Goal: Find specific page/section: Find specific page/section

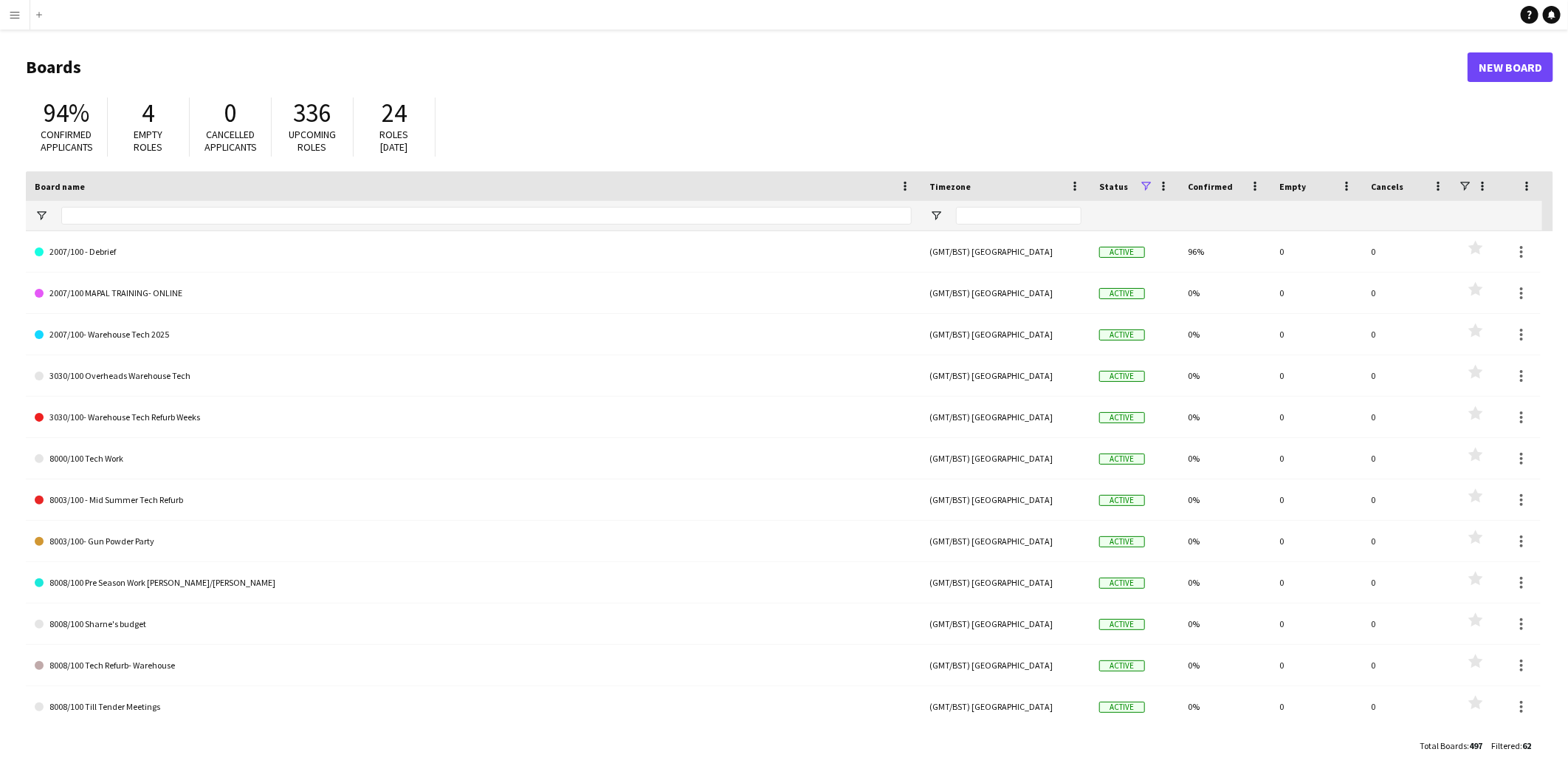
click at [5, 9] on button "Menu" at bounding box center [14, 14] width 29 height 29
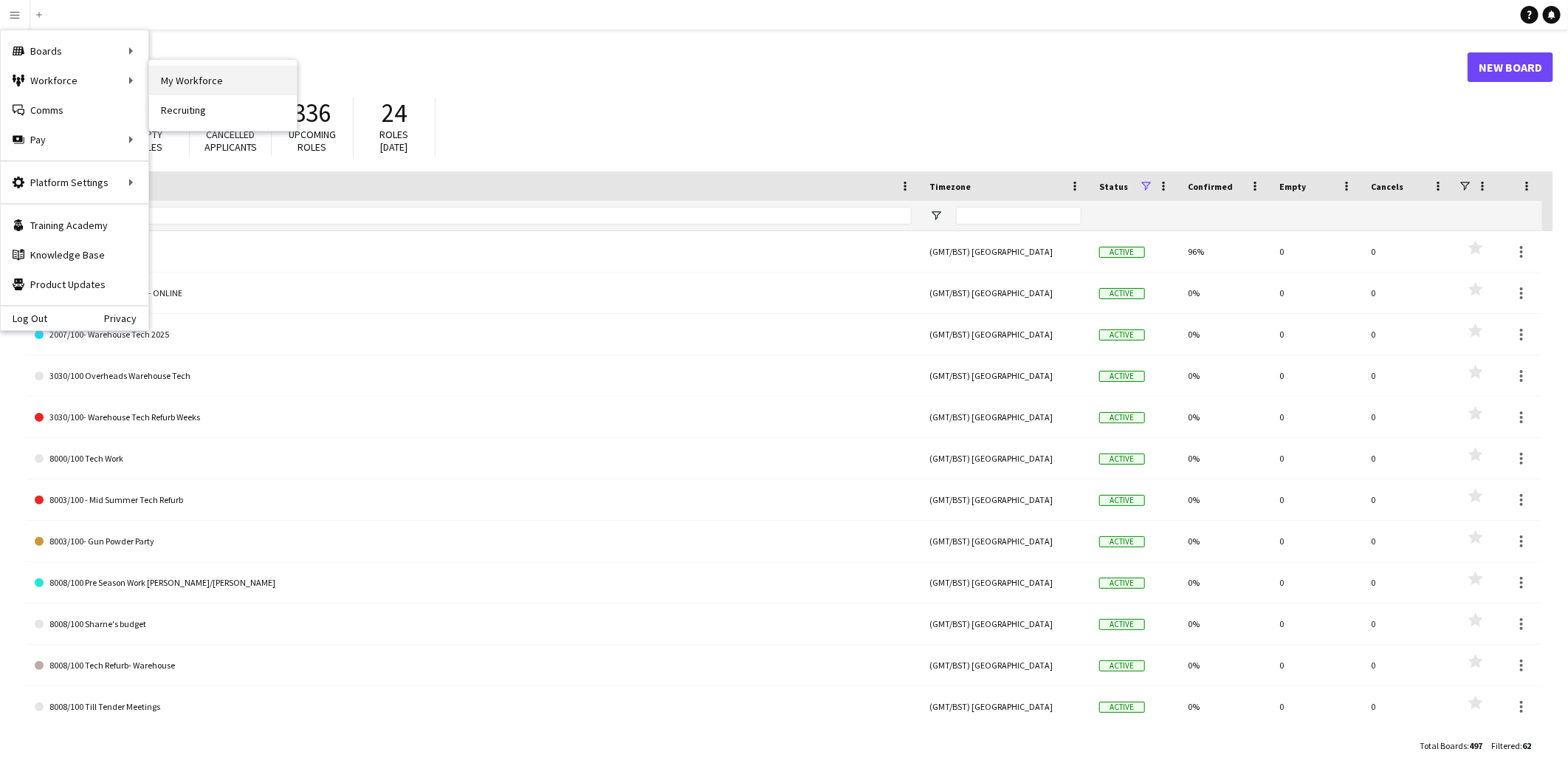
click at [175, 76] on link "My Workforce" at bounding box center [223, 80] width 148 height 29
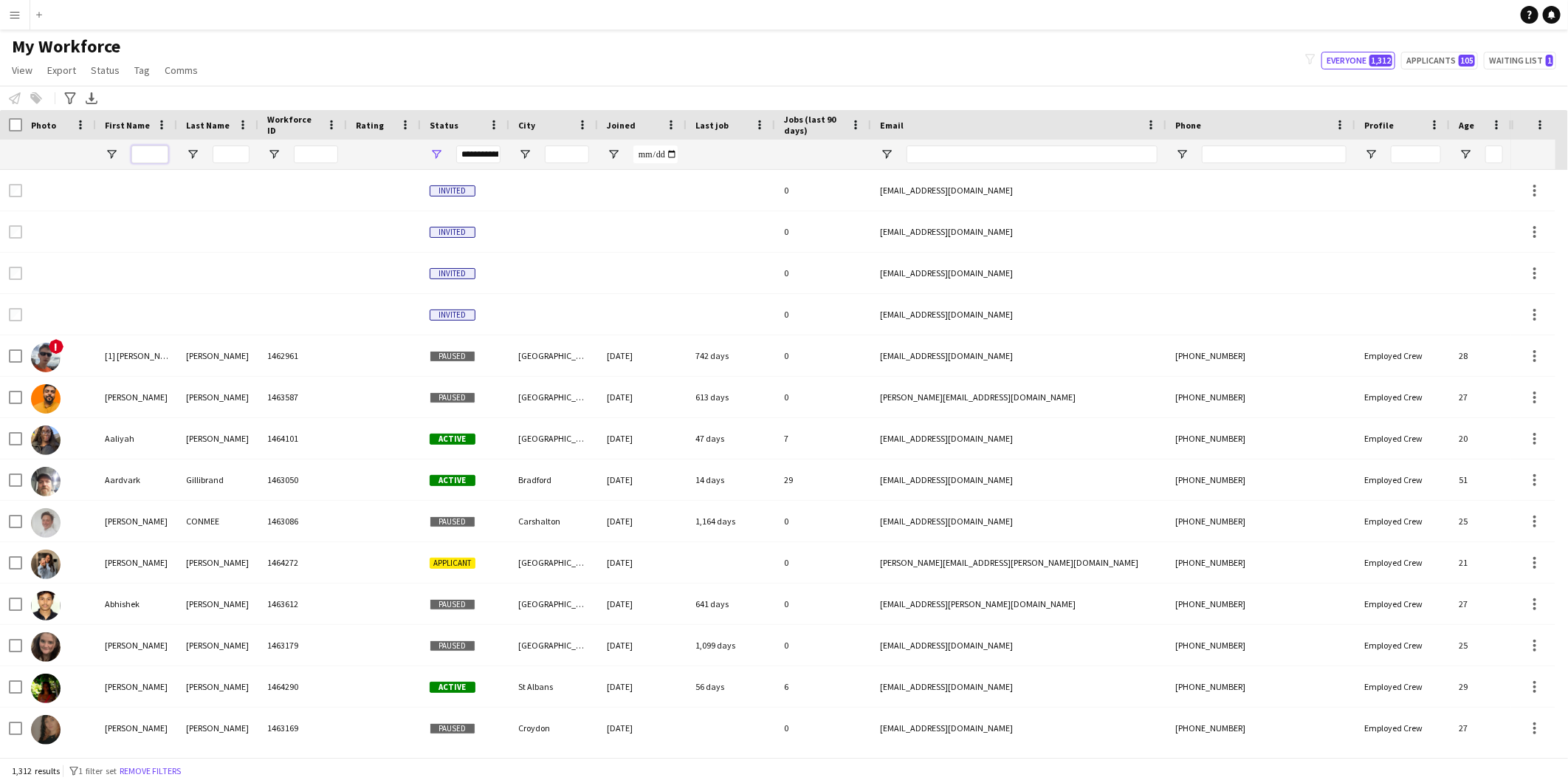
click at [156, 156] on input "First Name Filter Input" at bounding box center [150, 154] width 37 height 18
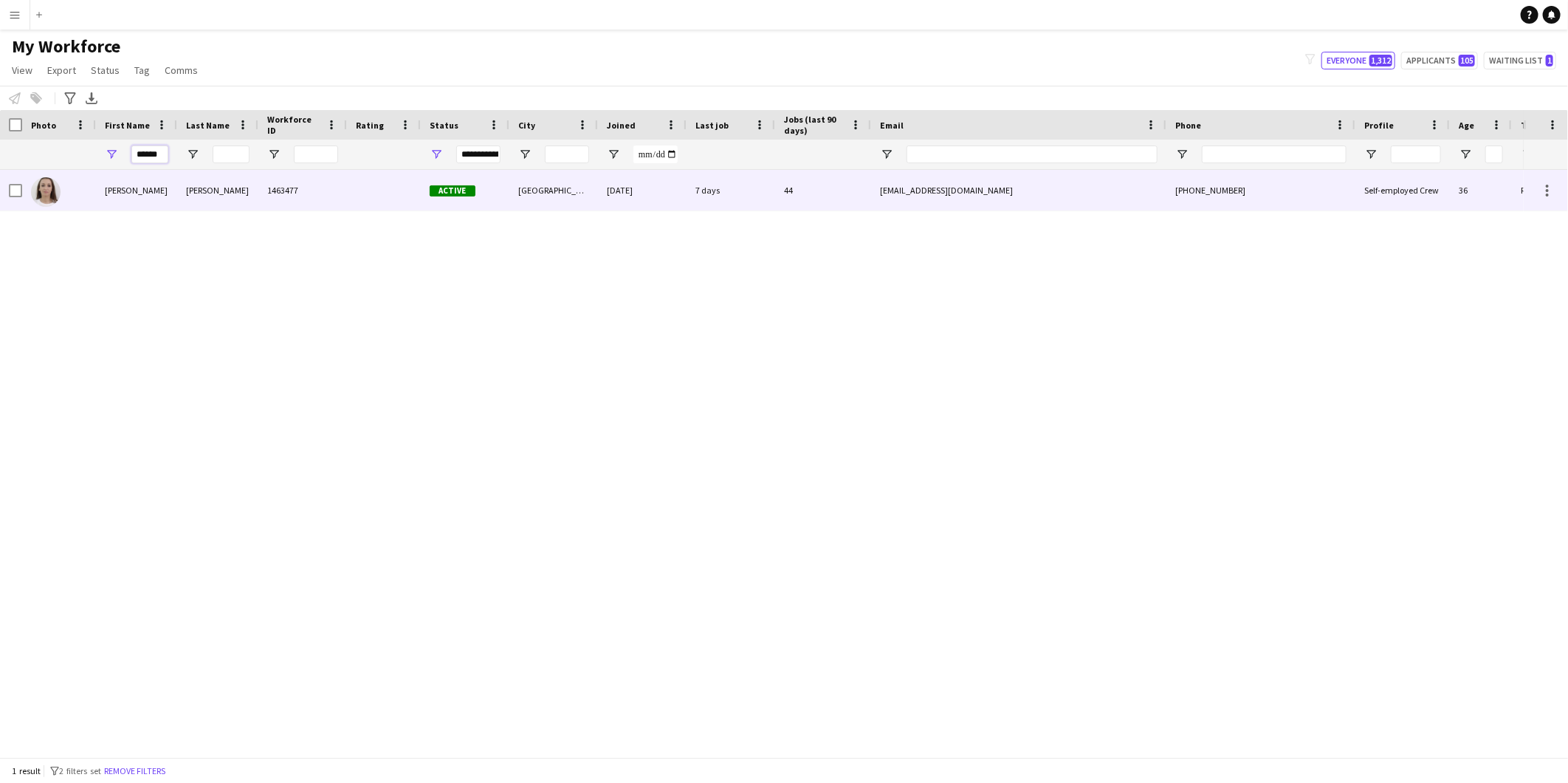
type input "******"
click at [187, 193] on div "[PERSON_NAME]" at bounding box center [218, 189] width 81 height 41
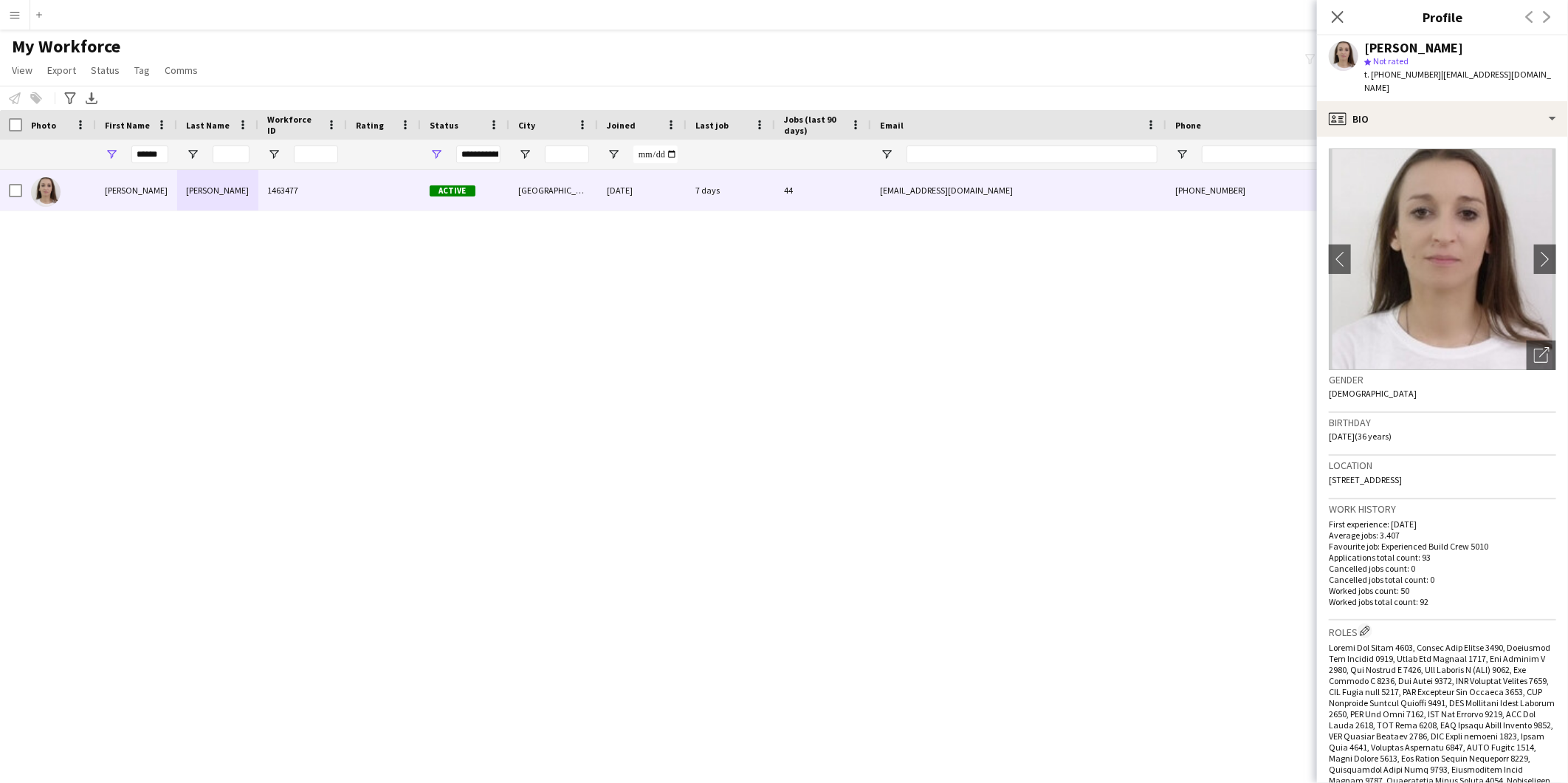
click at [260, 427] on div "[PERSON_NAME] 1463477 Active [GEOGRAPHIC_DATA] [DATE] 7 days 44 [EMAIL_ADDRESS]…" at bounding box center [761, 456] width 1523 height 575
click at [1397, 103] on div "profile Bio" at bounding box center [1442, 118] width 251 height 35
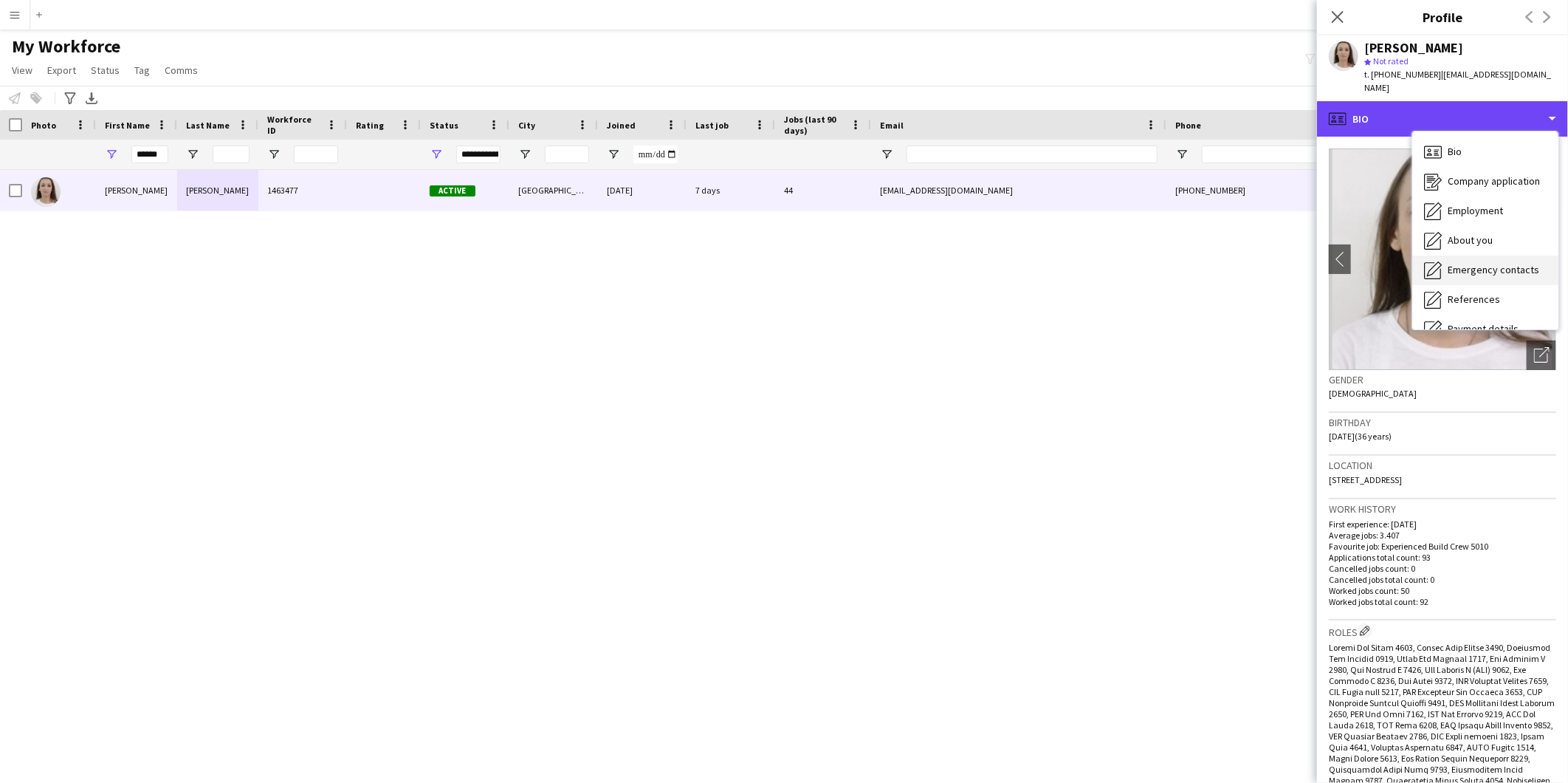
scroll to position [168, 0]
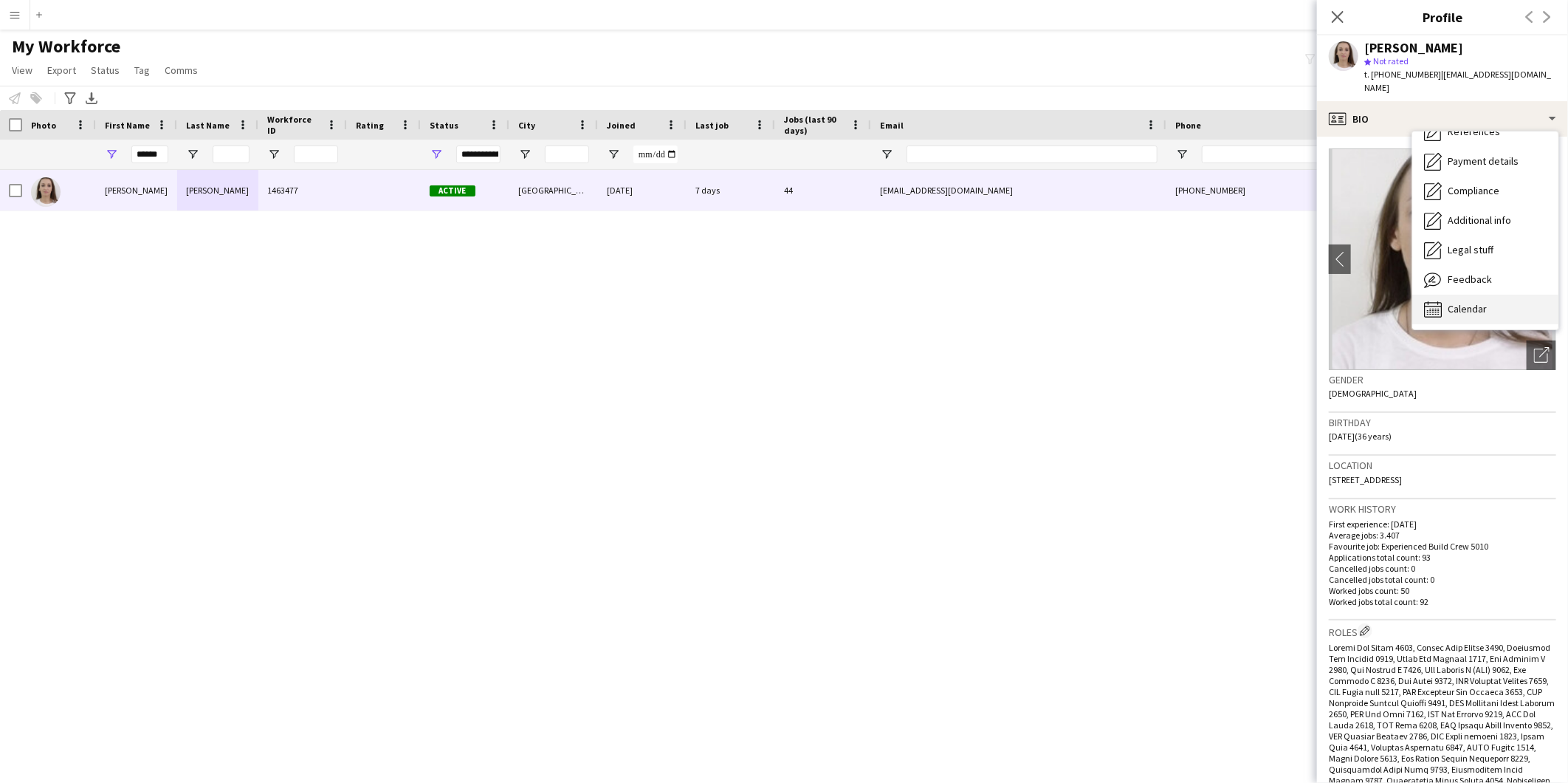
click at [1460, 302] on span "Calendar" at bounding box center [1467, 309] width 39 height 13
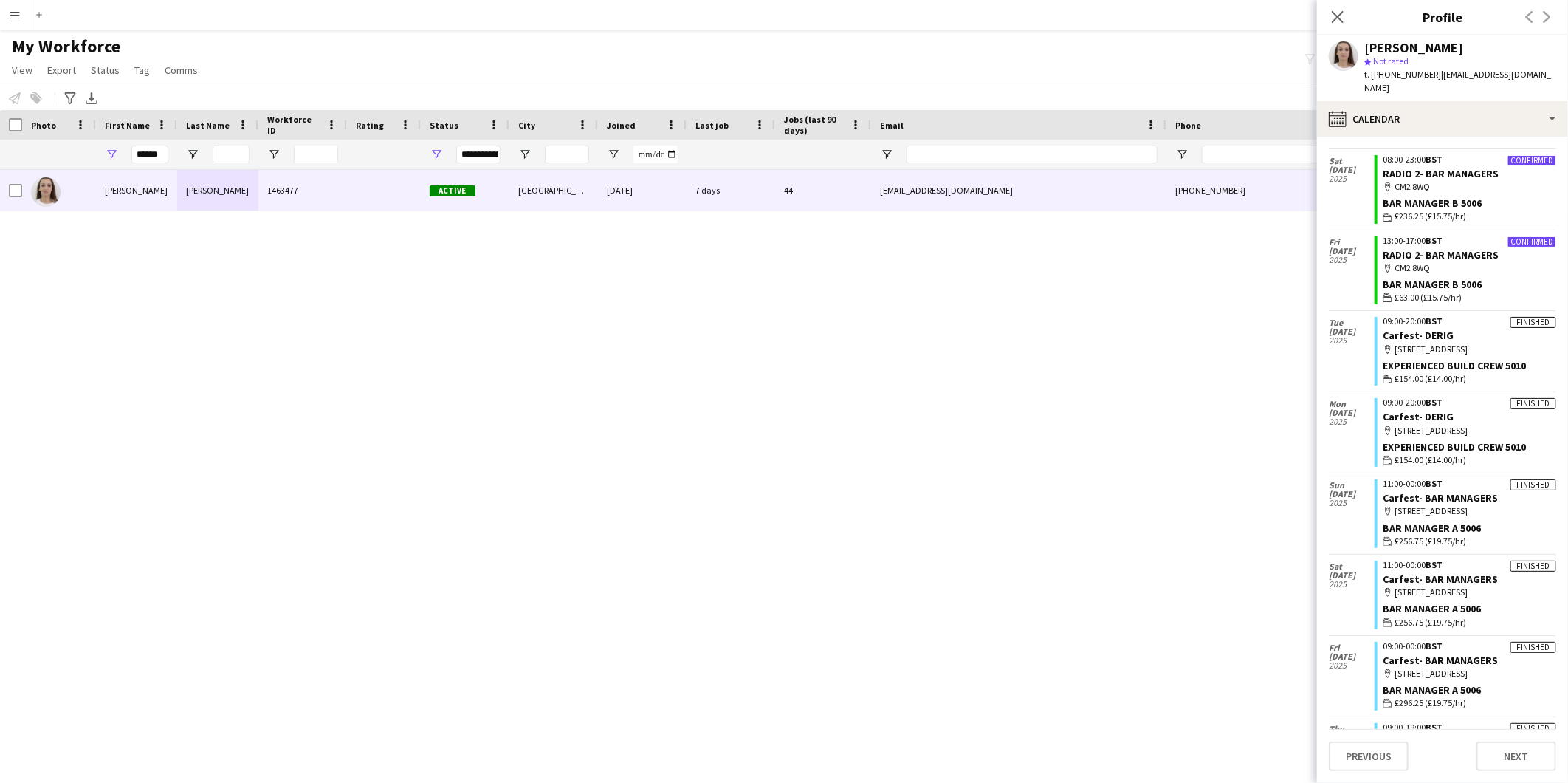
scroll to position [416, 0]
